Goal: Information Seeking & Learning: Learn about a topic

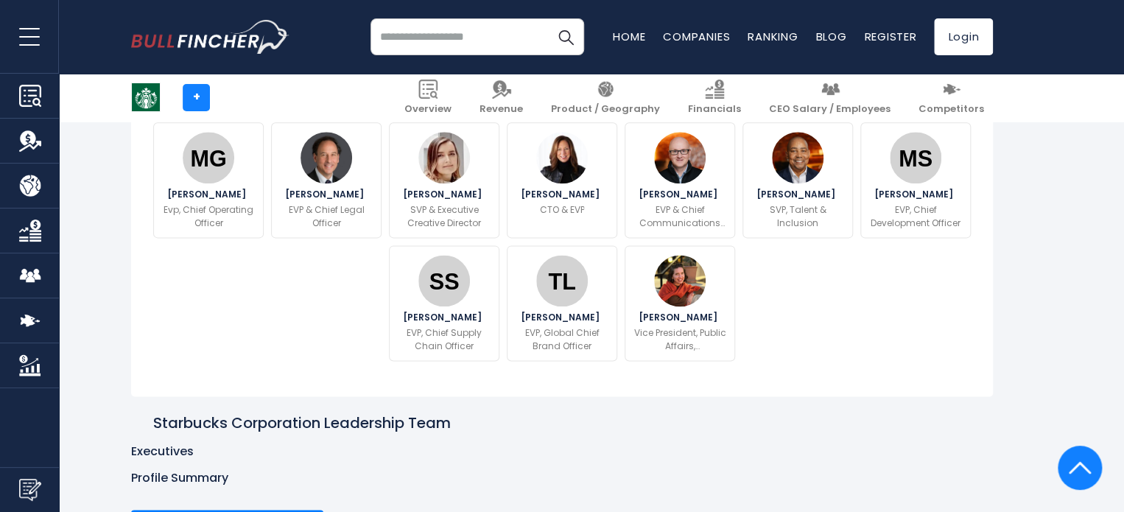
scroll to position [810, 0]
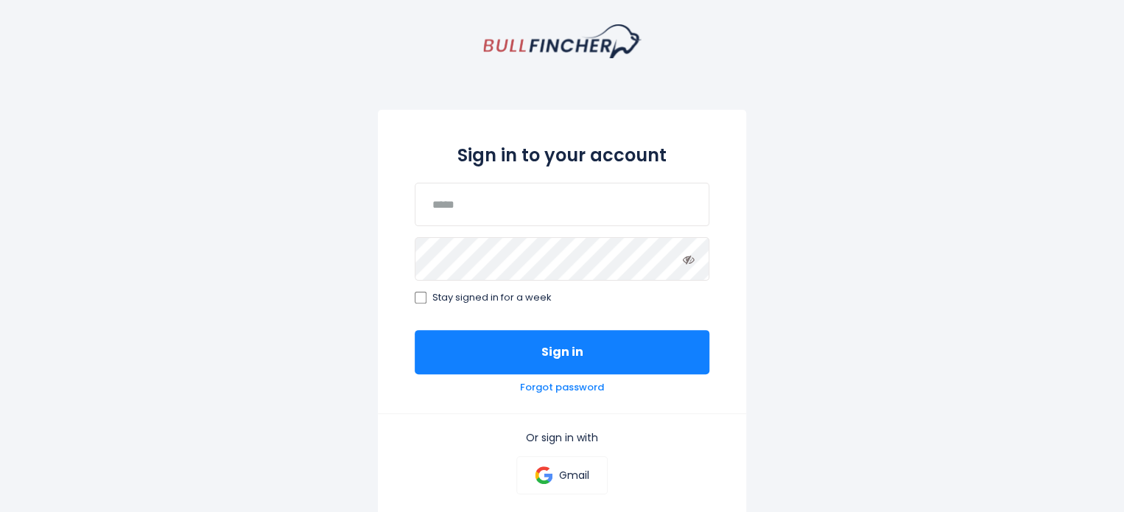
scroll to position [147, 0]
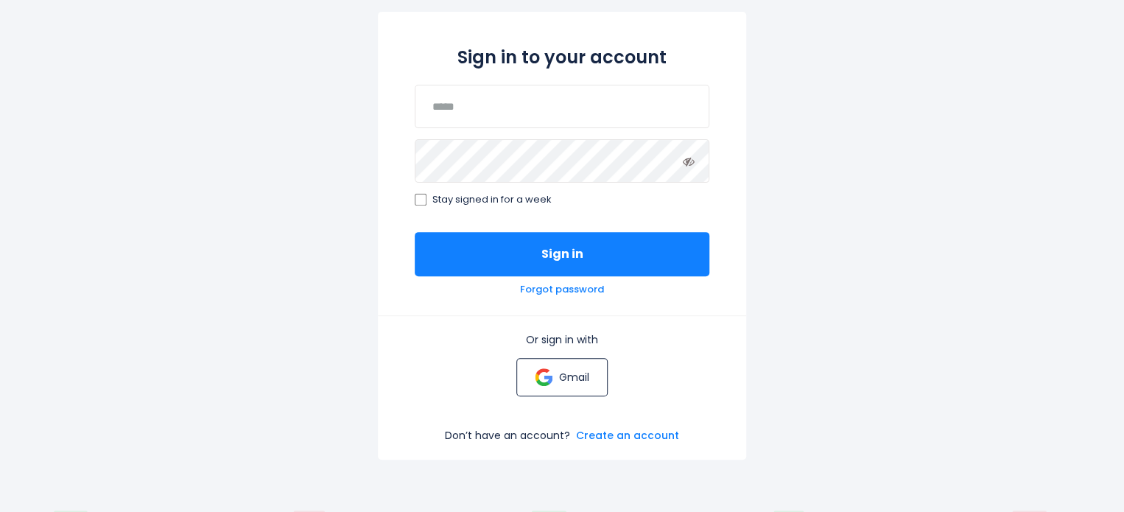
click at [581, 383] on p "Gmail" at bounding box center [573, 377] width 30 height 13
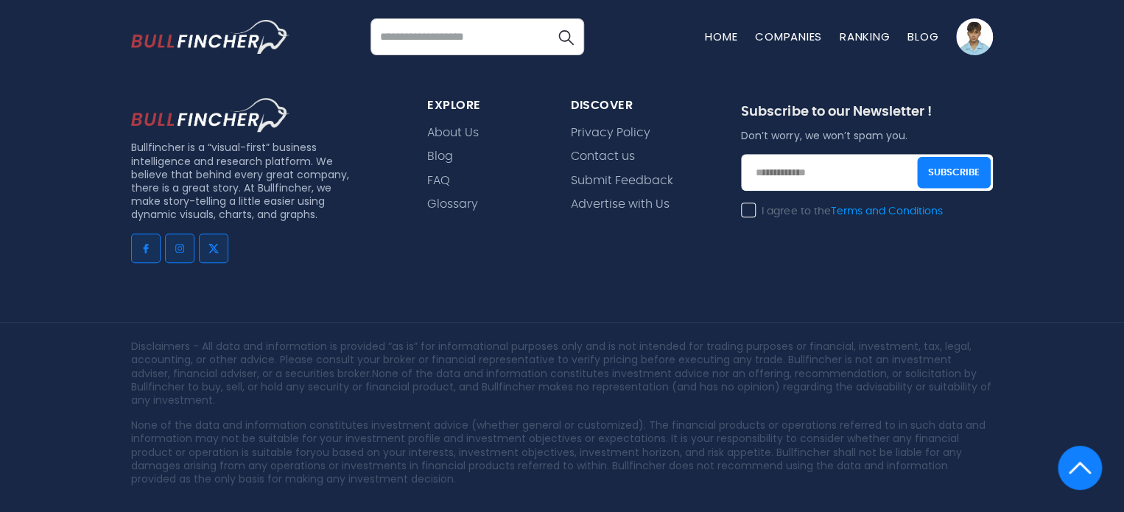
scroll to position [3420, 0]
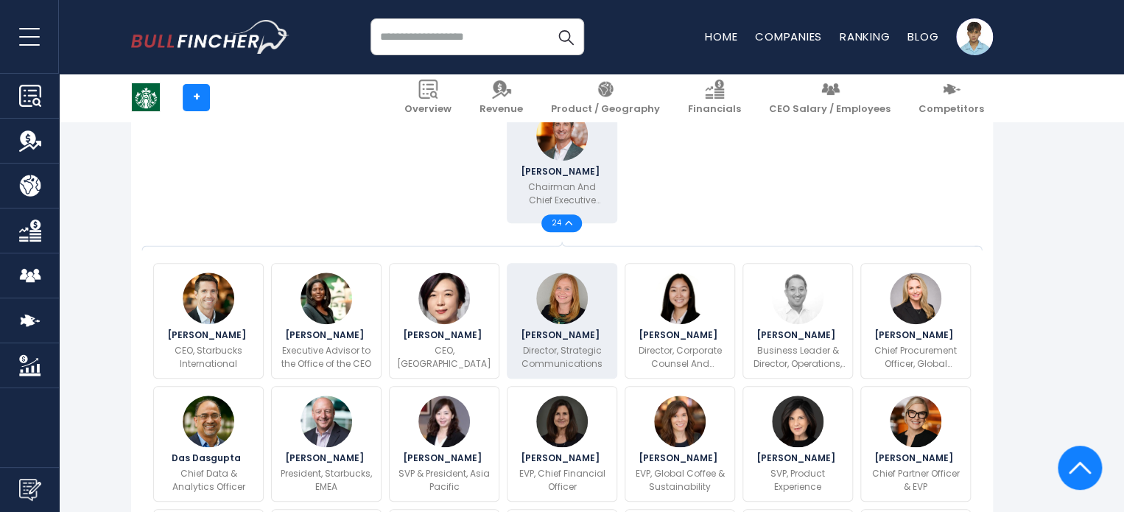
scroll to position [442, 0]
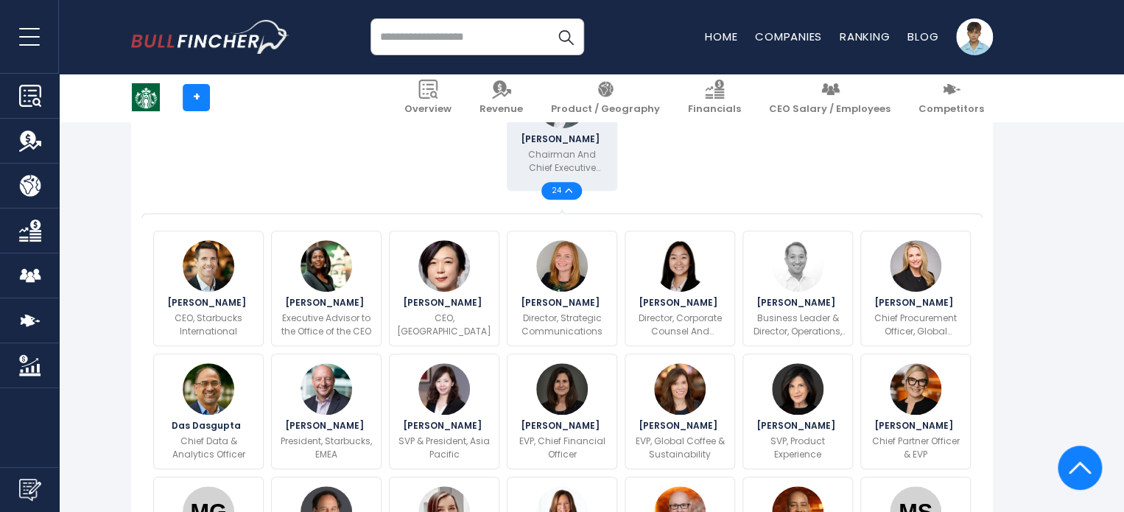
click at [565, 192] on img at bounding box center [568, 190] width 7 height 5
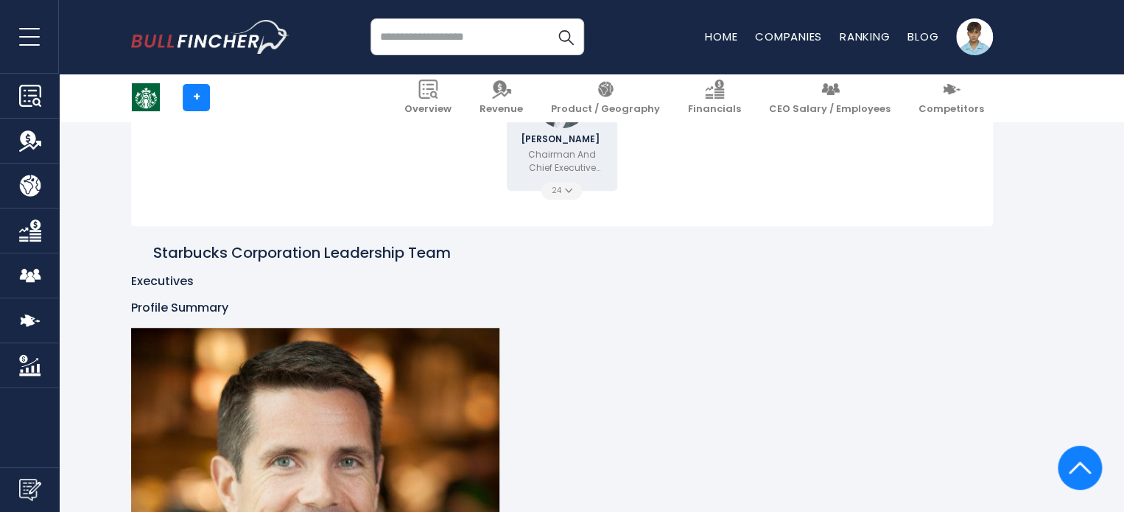
click at [561, 197] on div "24" at bounding box center [562, 191] width 41 height 18
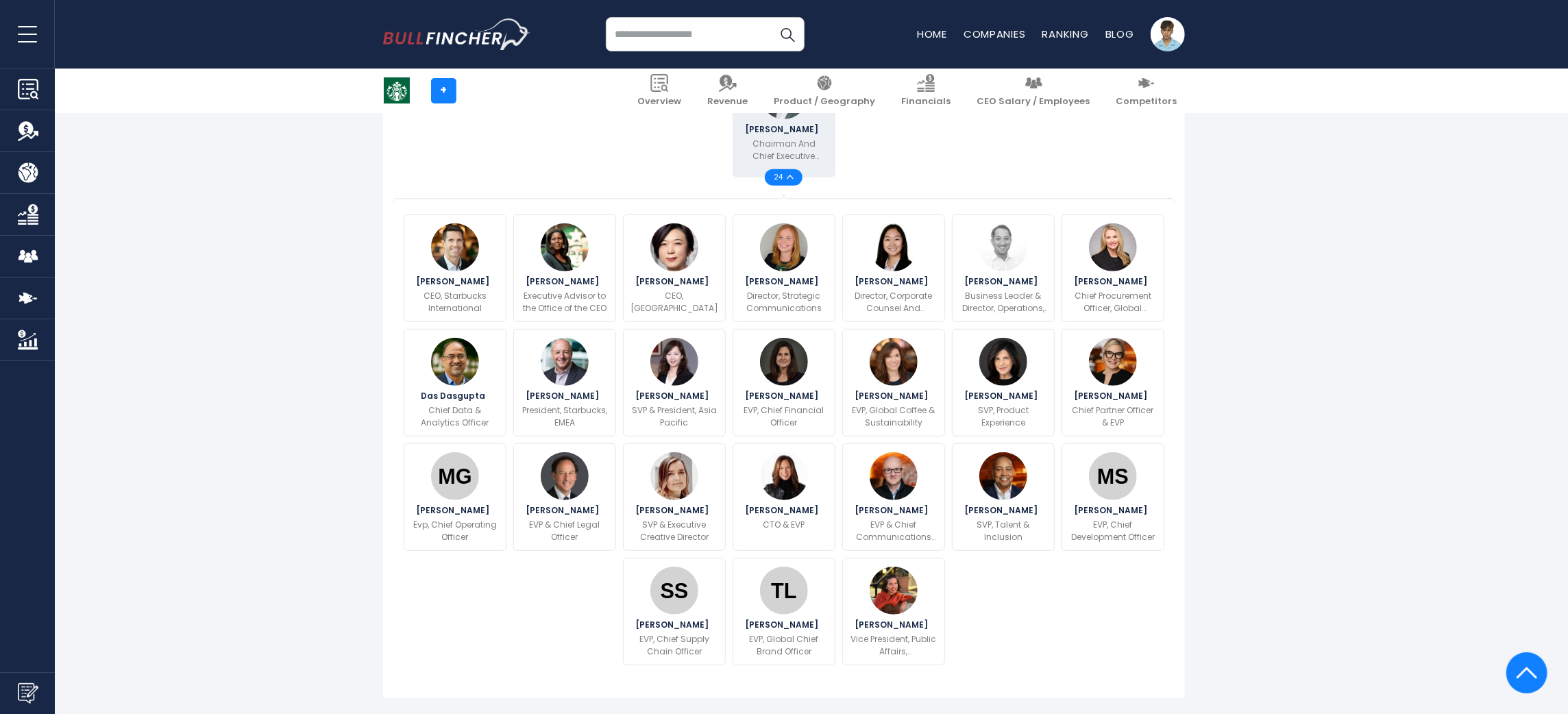
drag, startPoint x: 1017, startPoint y: 1, endPoint x: 389, endPoint y: 467, distance: 782.0
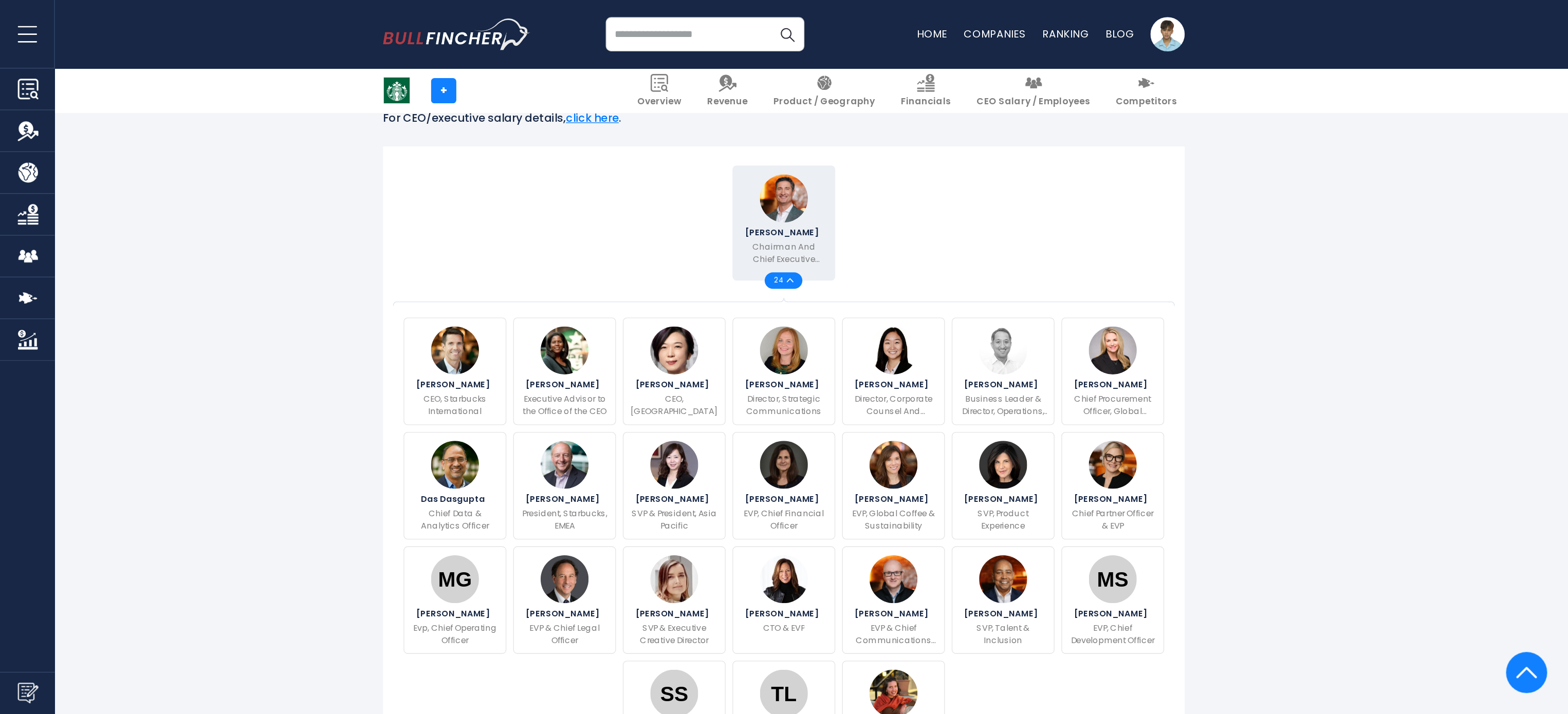
scroll to position [231, 0]
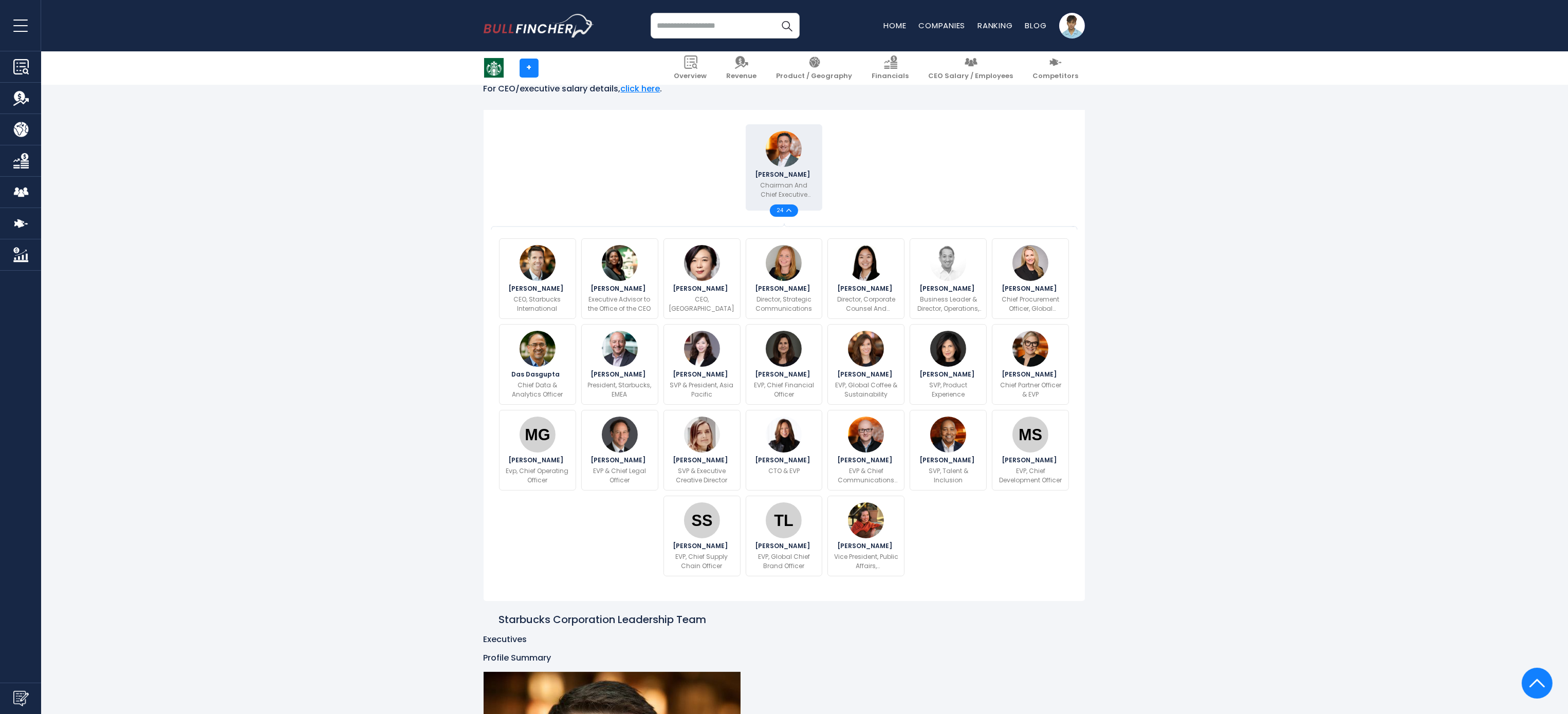
drag, startPoint x: 1148, startPoint y: 0, endPoint x: 1151, endPoint y: 513, distance: 513.0
drag, startPoint x: 1228, startPoint y: 273, endPoint x: 1215, endPoint y: 268, distance: 13.9
drag, startPoint x: 736, startPoint y: 381, endPoint x: 898, endPoint y: 167, distance: 268.4
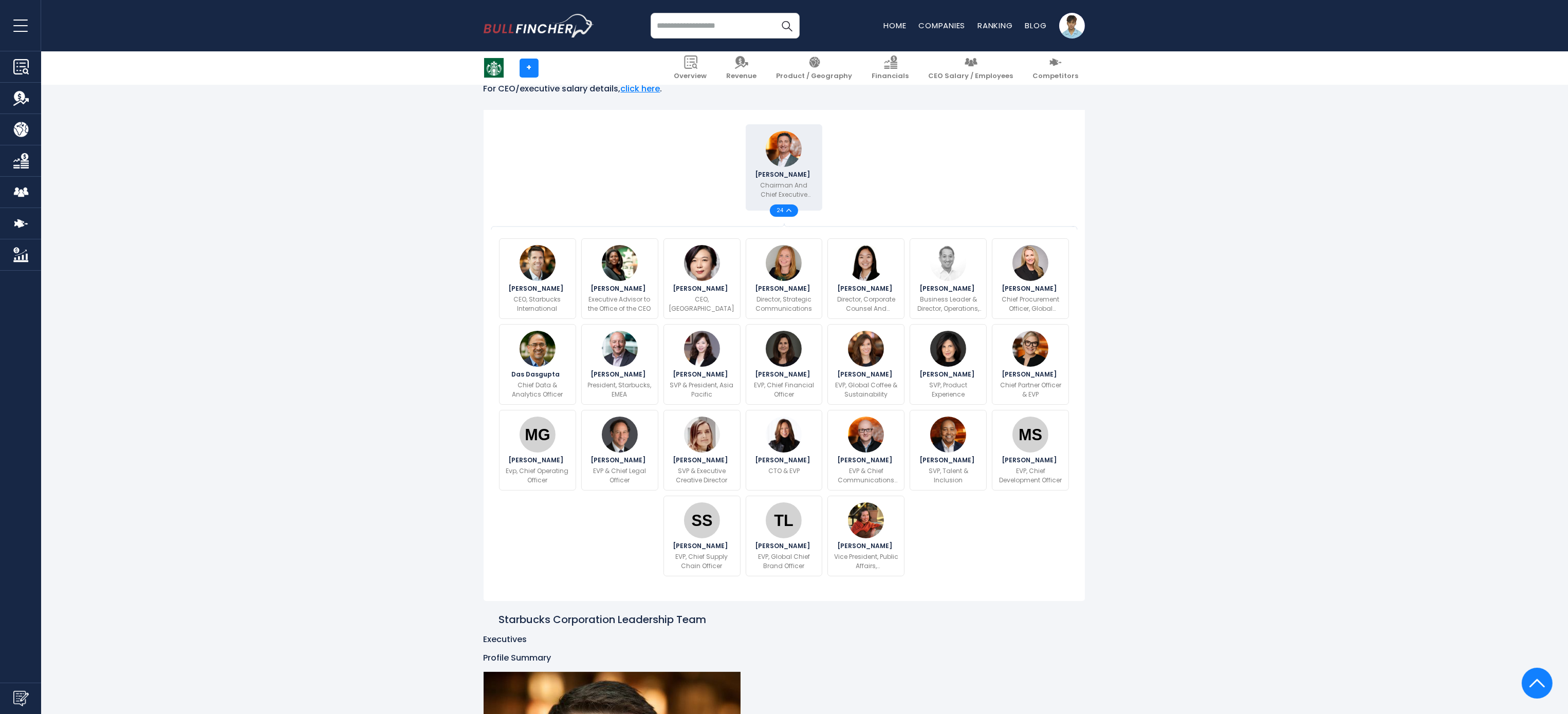
click at [784, 169] on div at bounding box center [866, 167] width 82 height 91
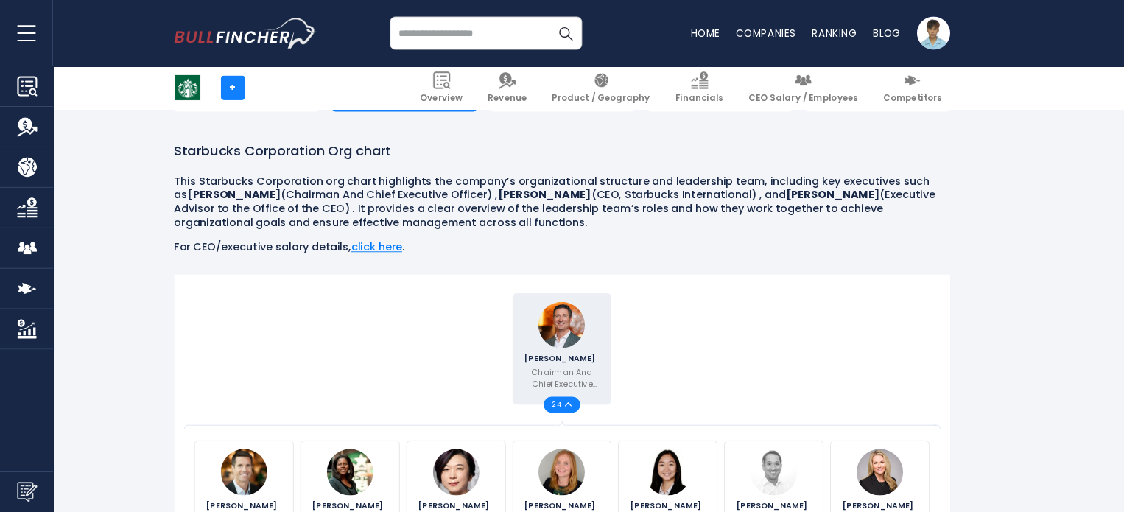
scroll to position [183, 0]
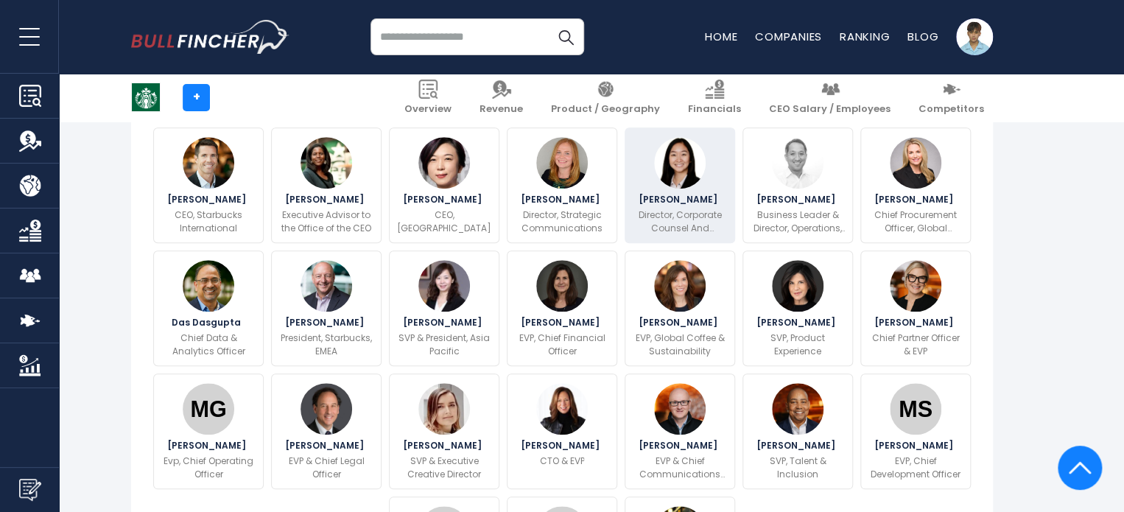
scroll to position [521, 0]
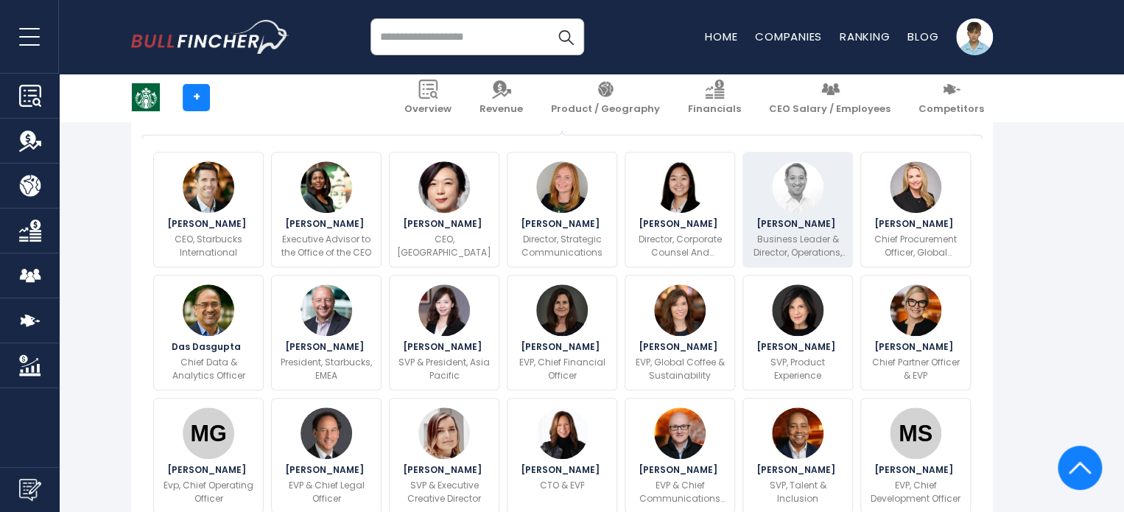
click at [803, 247] on p "Business Leader & Director, Operations, Latin America & Caribbean" at bounding box center [798, 246] width 94 height 27
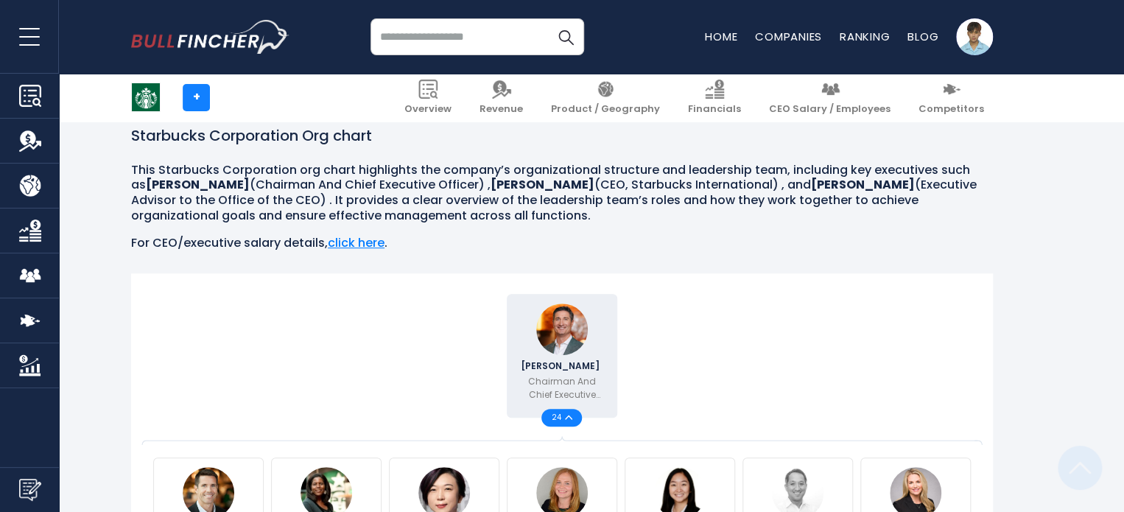
scroll to position [295, 0]
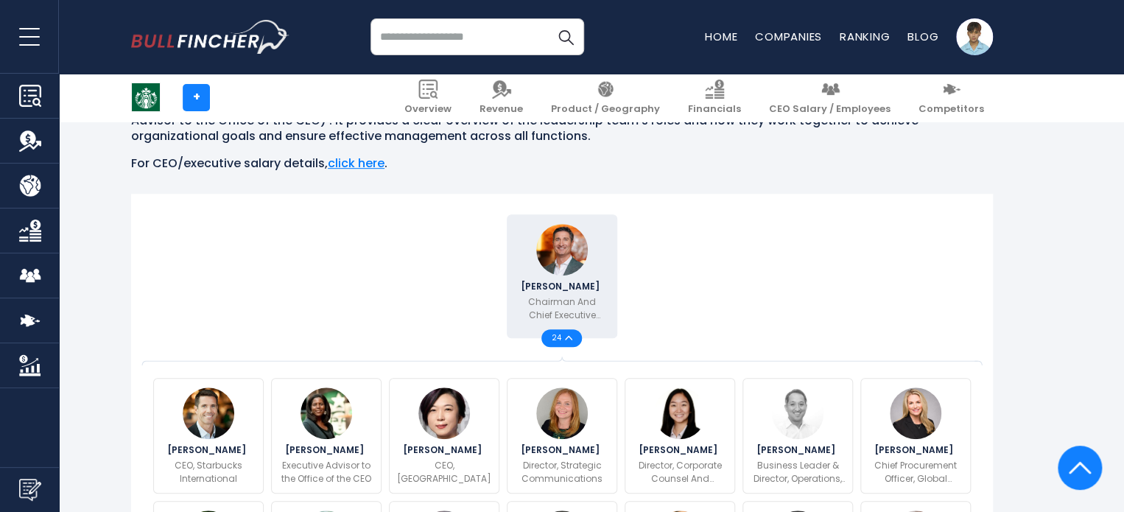
drag, startPoint x: 568, startPoint y: 278, endPoint x: 686, endPoint y: 256, distance: 119.9
click at [686, 256] on div at bounding box center [680, 276] width 118 height 131
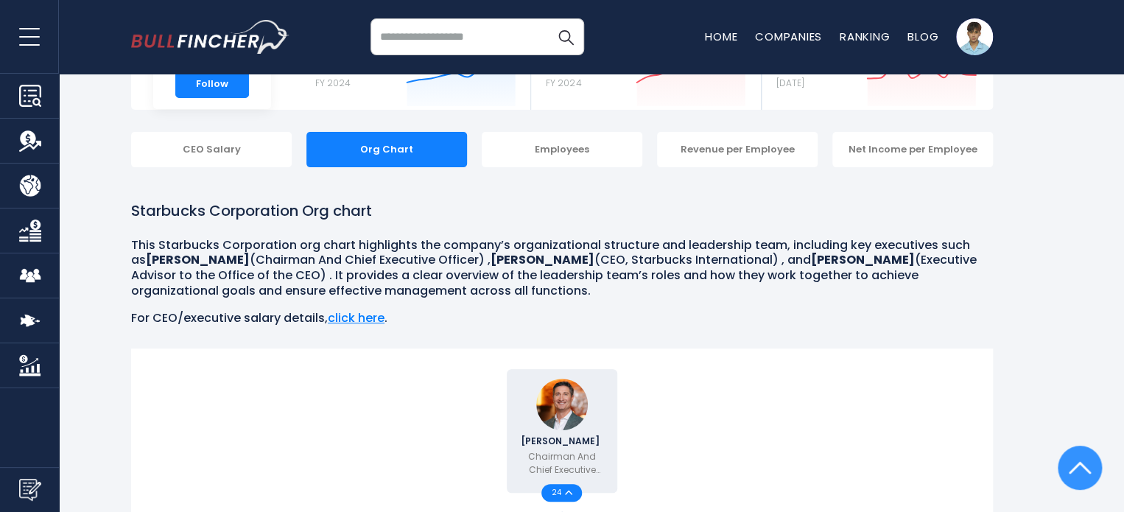
scroll to position [0, 0]
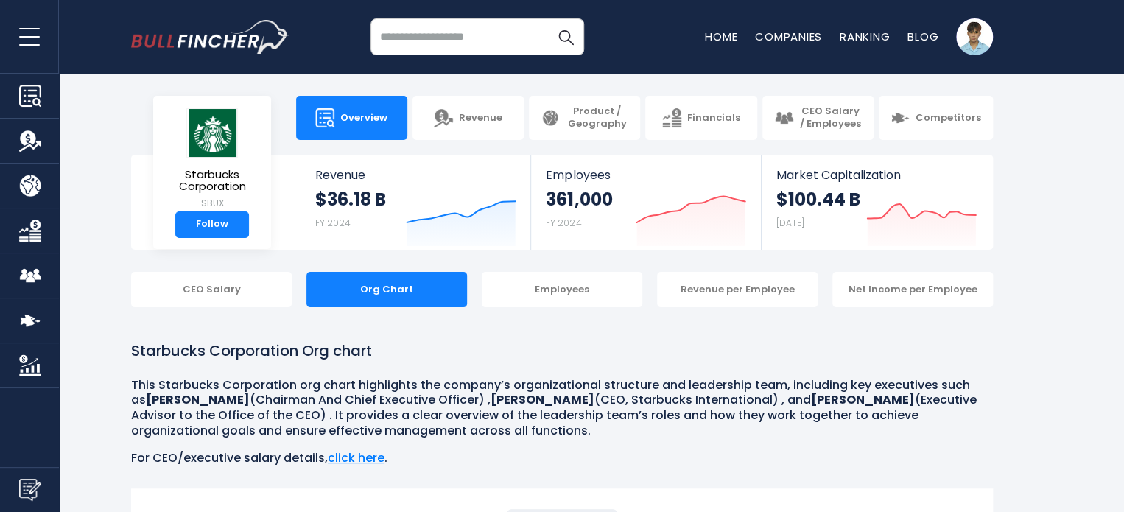
click at [374, 132] on link "Overview" at bounding box center [351, 118] width 111 height 44
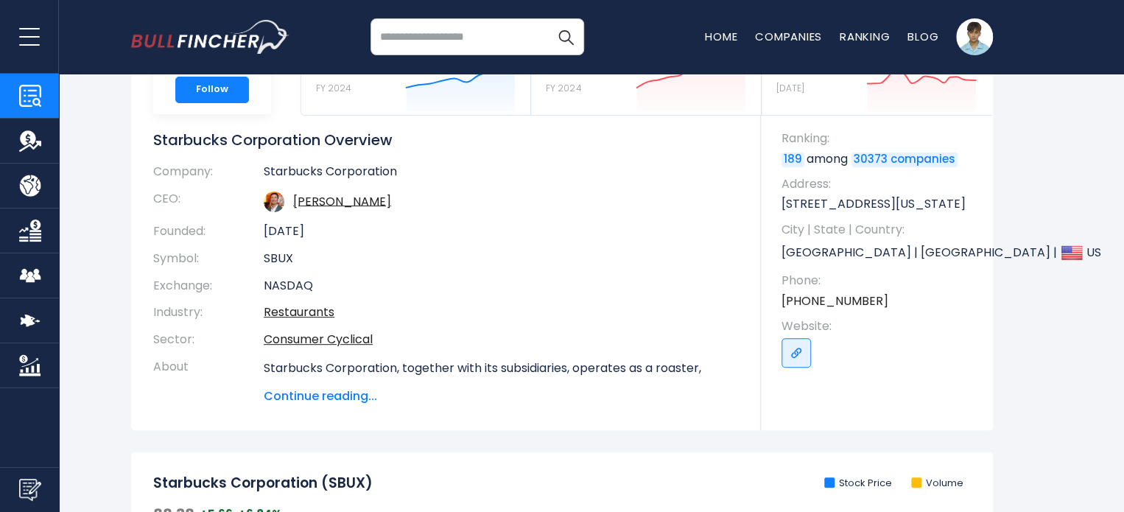
scroll to position [147, 0]
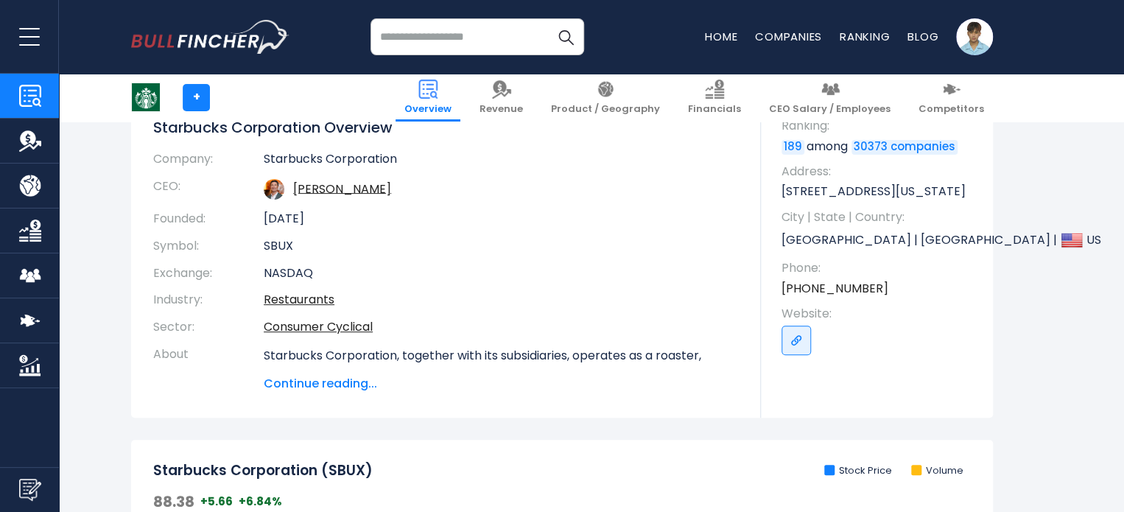
click at [329, 385] on span "Continue reading..." at bounding box center [501, 384] width 475 height 18
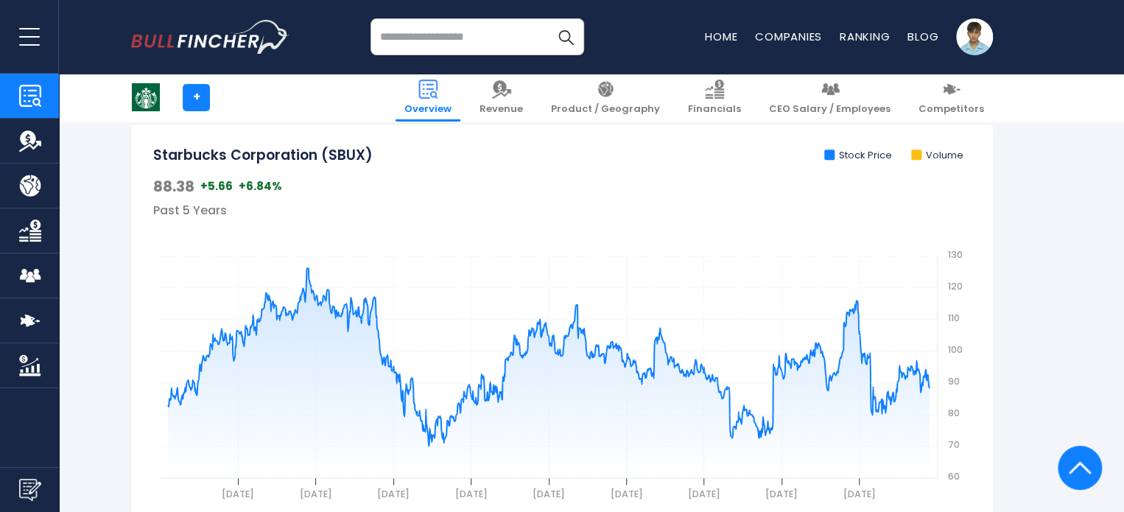
scroll to position [663, 0]
